Goal: Understand process/instructions: Learn about a topic

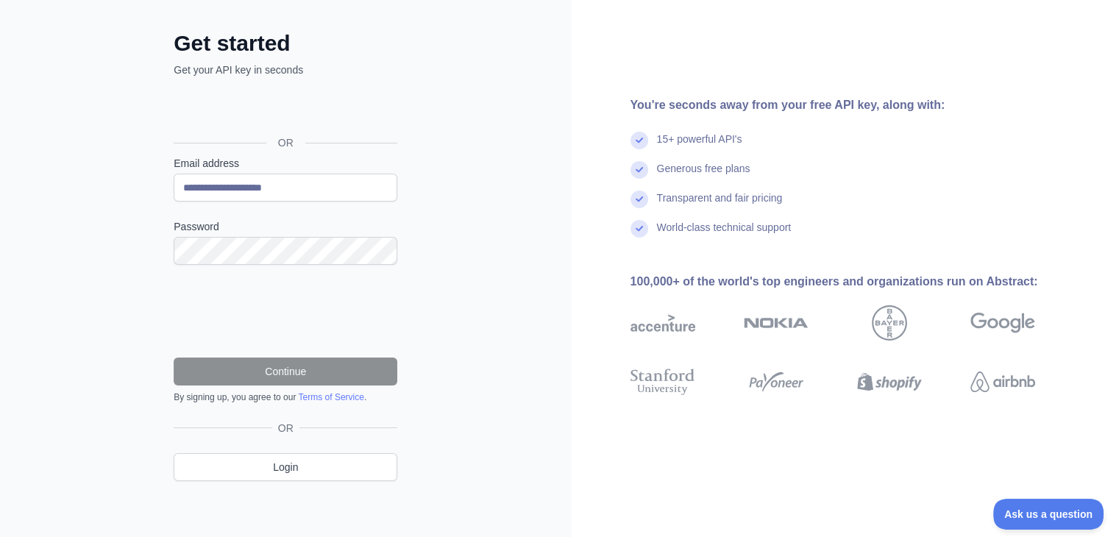
scroll to position [65, 0]
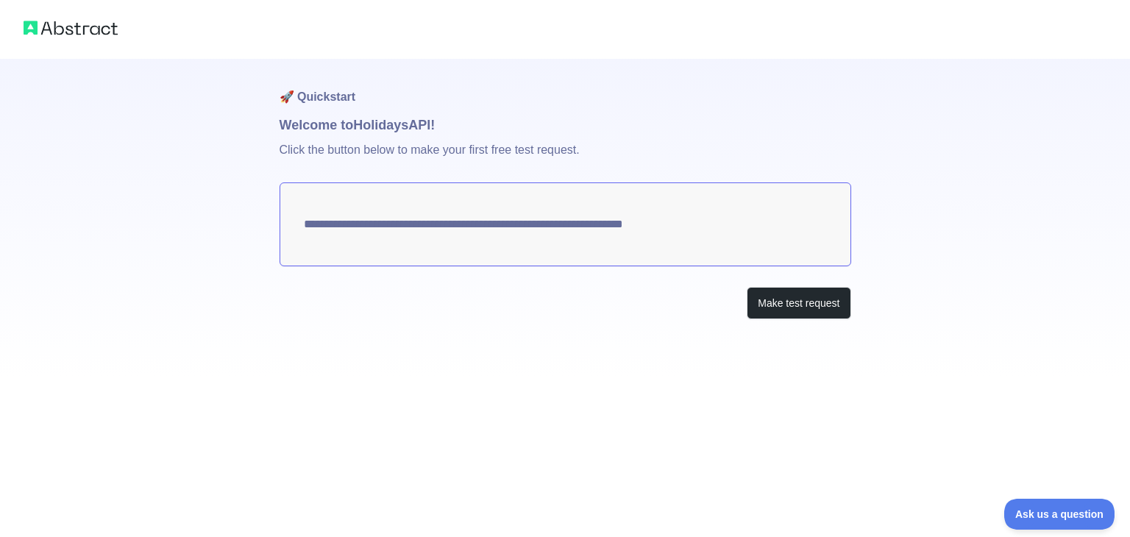
click at [729, 231] on textarea "**********" at bounding box center [566, 224] width 572 height 84
click at [780, 298] on button "Make test request" at bounding box center [799, 303] width 104 height 33
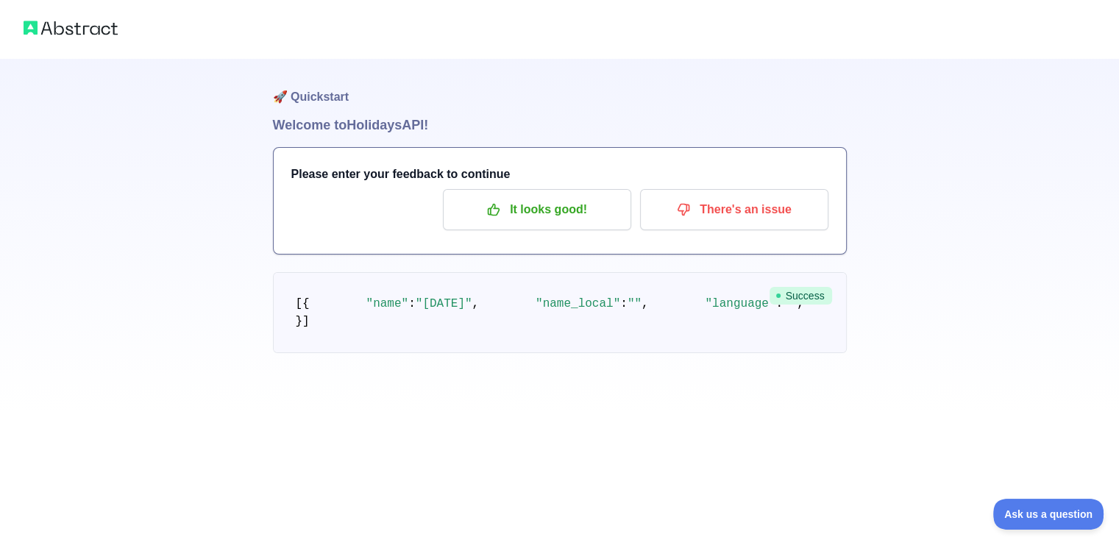
scroll to position [24, 0]
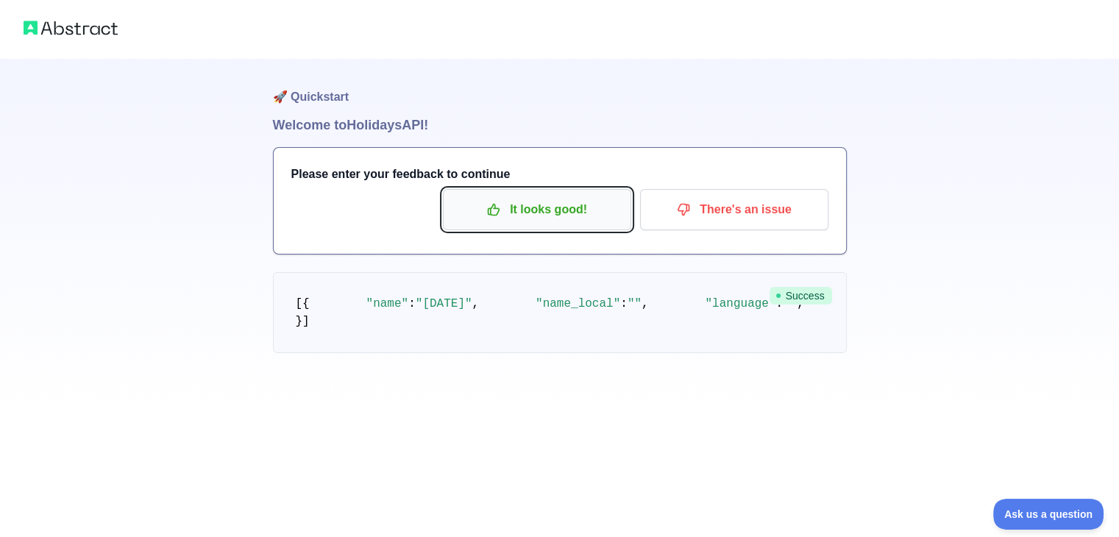
click at [553, 197] on p "It looks good!" at bounding box center [537, 209] width 166 height 25
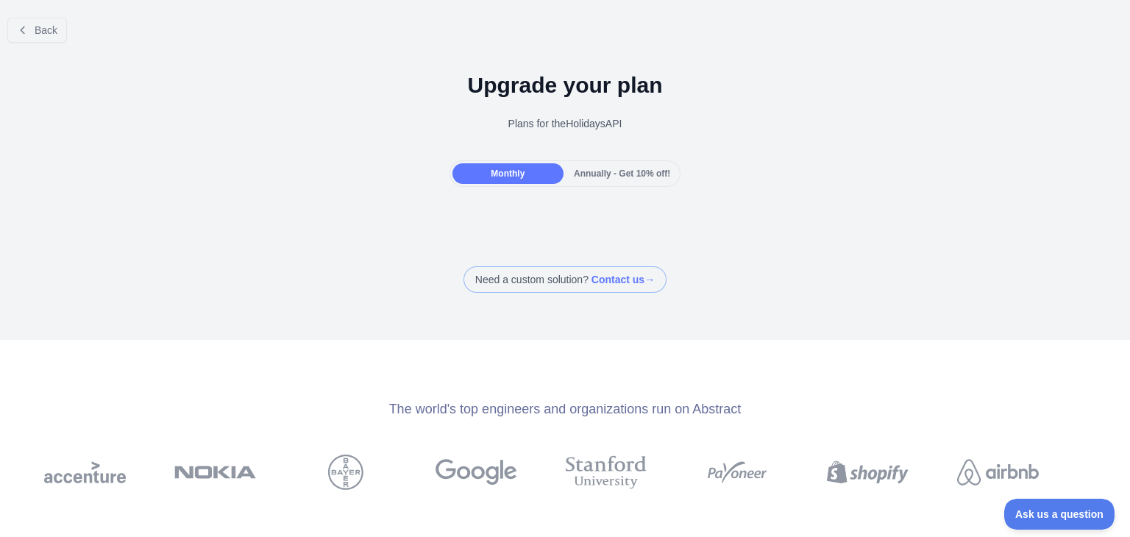
click at [518, 176] on span "Monthly" at bounding box center [508, 173] width 34 height 10
click at [45, 30] on span "Back" at bounding box center [46, 30] width 23 height 12
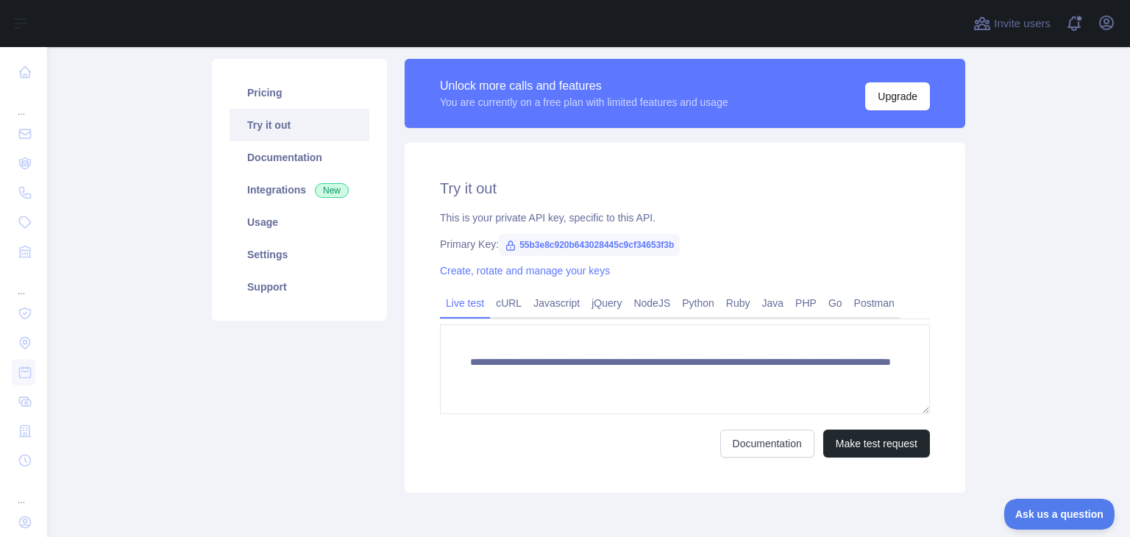
scroll to position [98, 0]
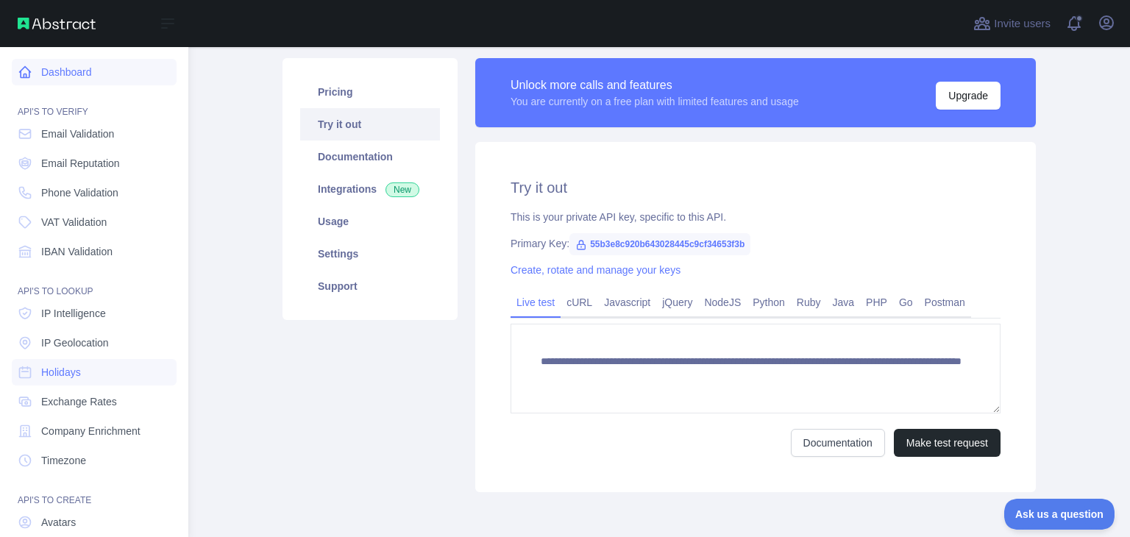
click at [50, 71] on link "Dashboard" at bounding box center [94, 72] width 165 height 26
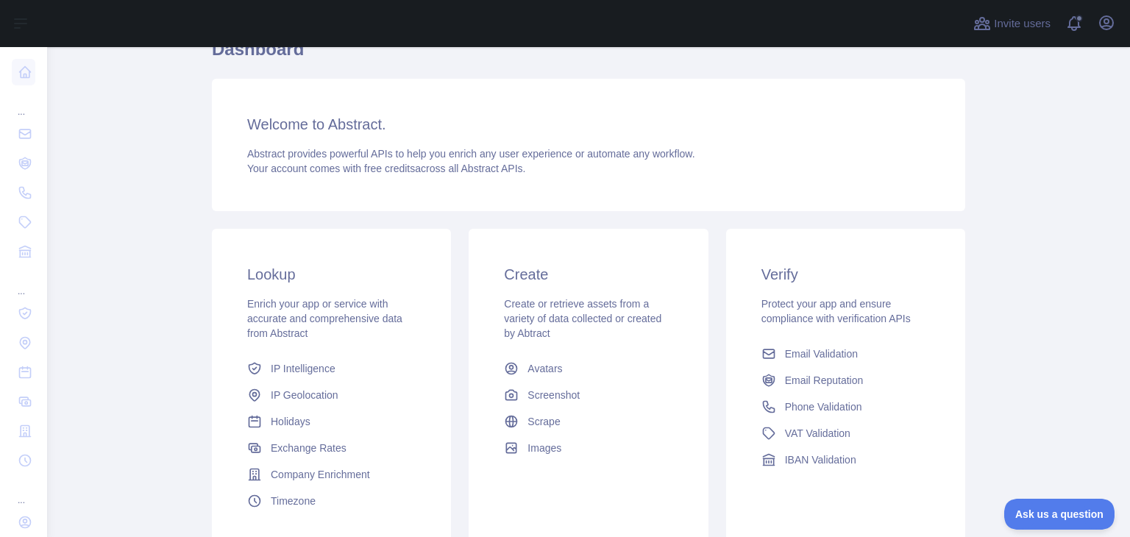
scroll to position [98, 0]
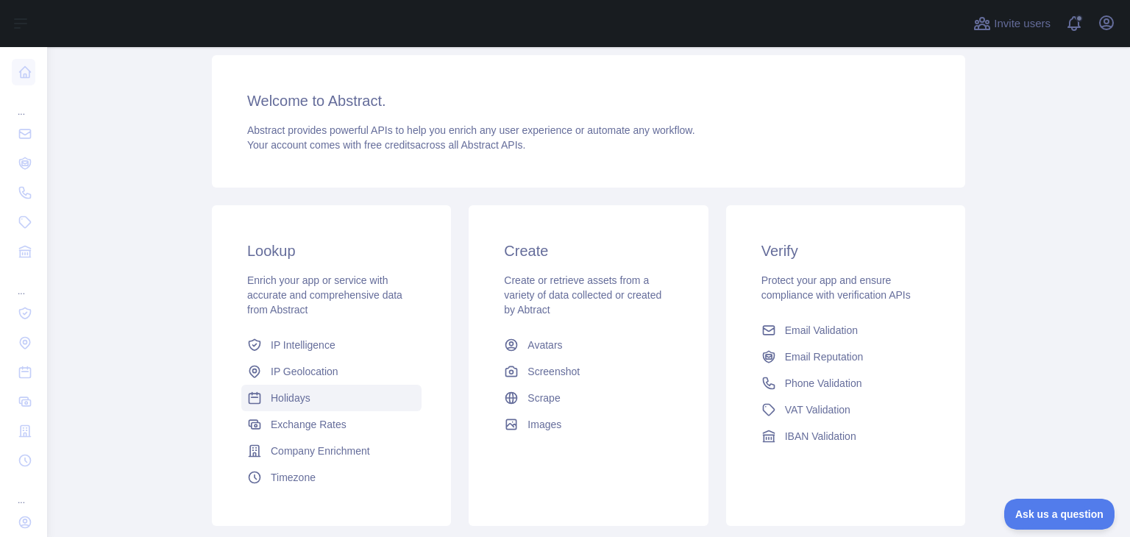
click at [279, 391] on span "Holidays" at bounding box center [291, 398] width 40 height 15
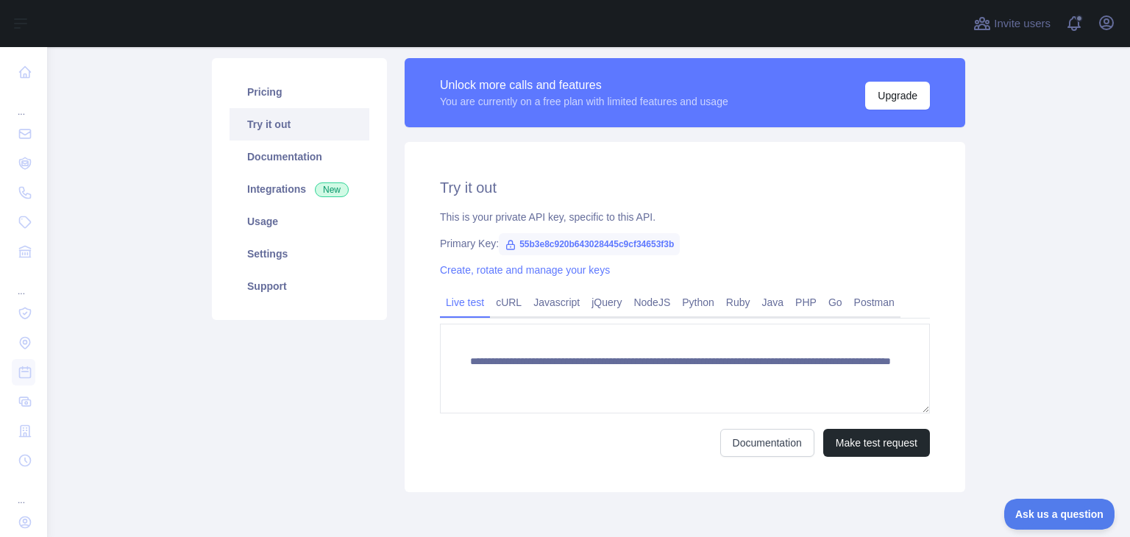
scroll to position [15, 0]
click at [509, 307] on link "cURL" at bounding box center [509, 303] width 38 height 24
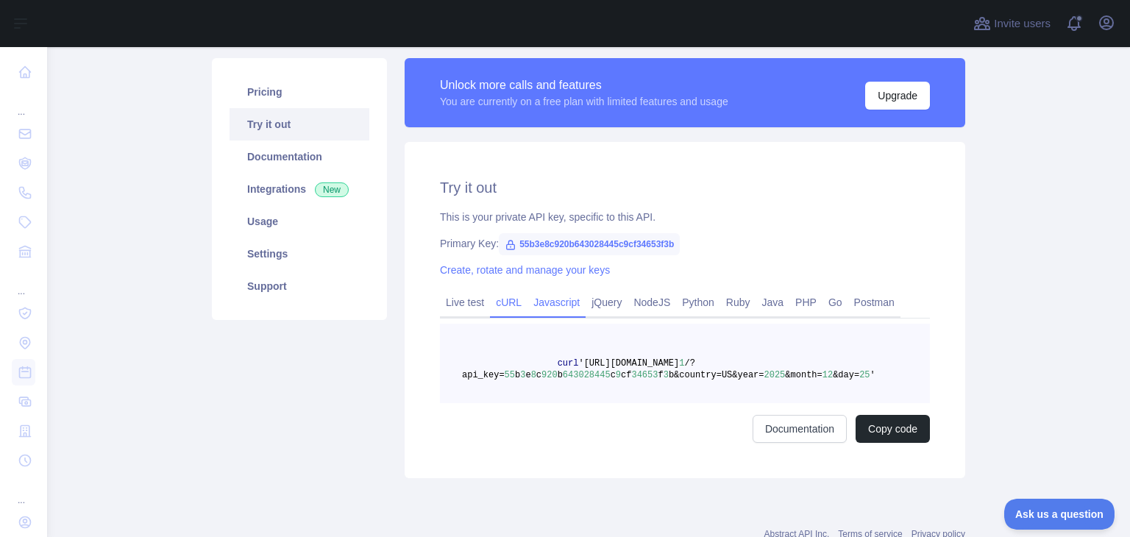
click at [543, 310] on link "Javascript" at bounding box center [557, 303] width 58 height 24
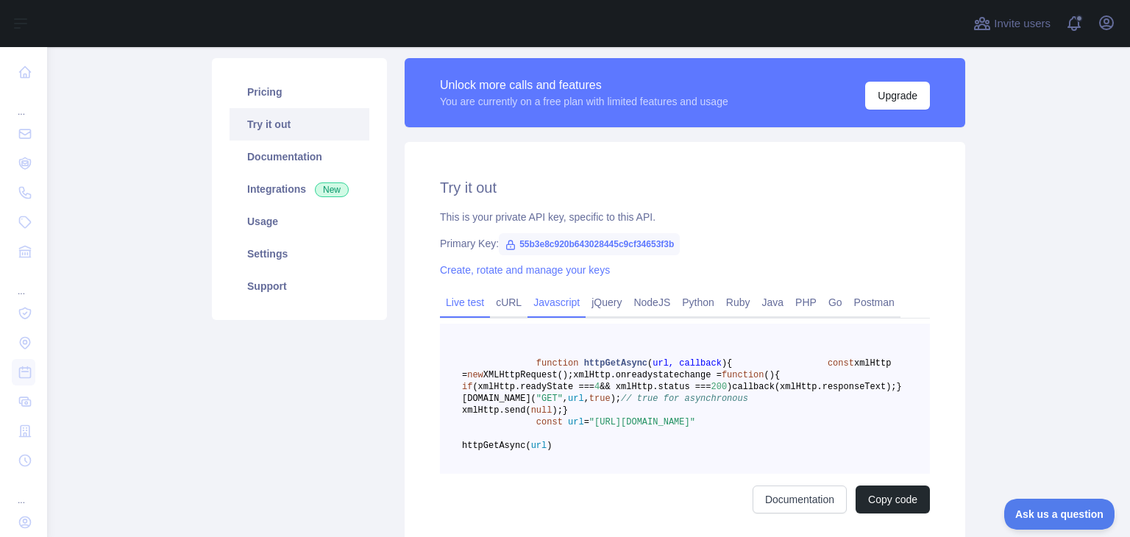
click at [475, 311] on link "Live test" at bounding box center [465, 303] width 50 height 24
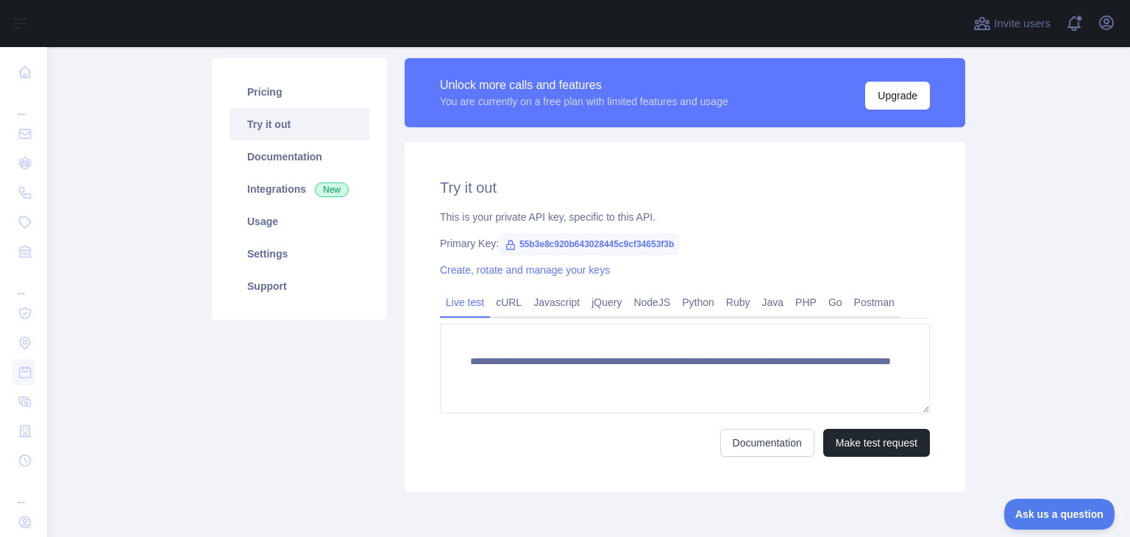
click at [650, 246] on span "55b3e8c920b643028445c9cf34653f3b" at bounding box center [589, 244] width 181 height 22
copy span "55b3e8c920b643028445c9cf34653f3b"
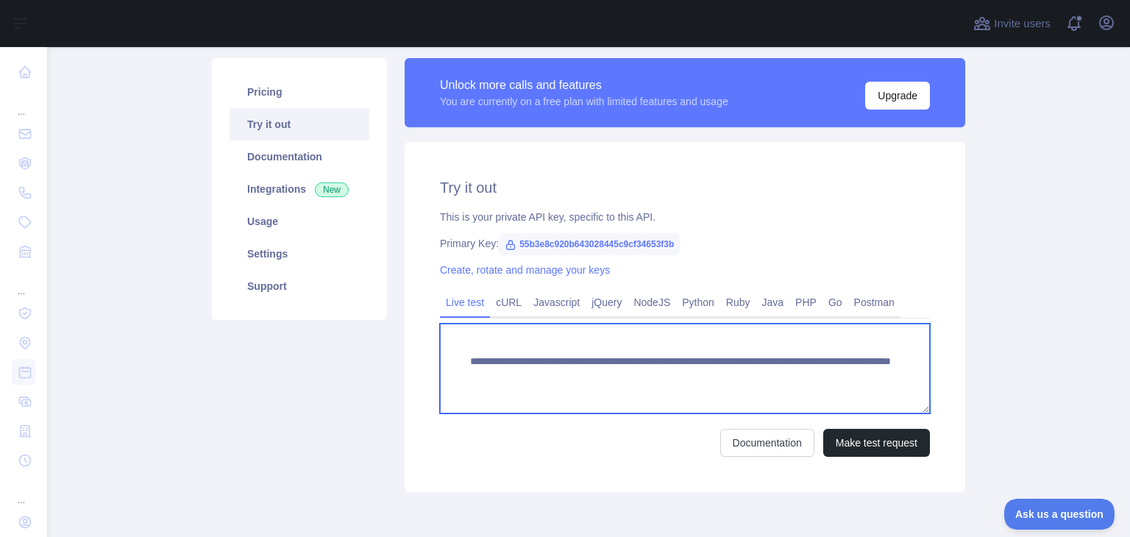
click at [676, 383] on textarea "**********" at bounding box center [685, 369] width 490 height 90
click at [676, 380] on textarea "**********" at bounding box center [685, 369] width 490 height 90
